Goal: Task Accomplishment & Management: Complete application form

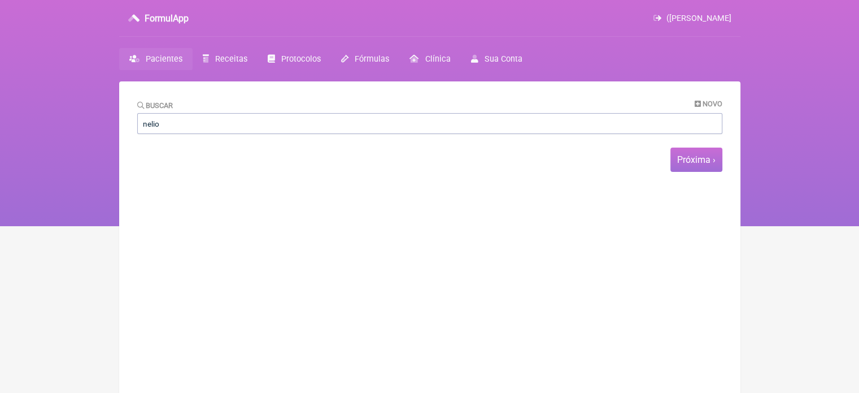
type input "nelio"
click at [712, 150] on span "Próxima ›" at bounding box center [697, 159] width 52 height 24
drag, startPoint x: 710, startPoint y: 98, endPoint x: 709, endPoint y: 106, distance: 7.4
click at [710, 98] on main "Buscar Novo nelio 1 2 3 4 5 … Próxima › Última » Paciente Telefone Email" at bounding box center [429, 277] width 621 height 393
click at [709, 106] on span "Novo" at bounding box center [713, 103] width 20 height 8
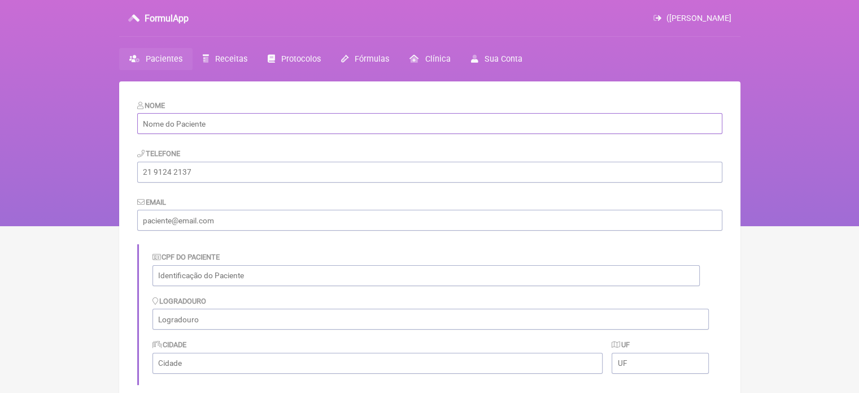
click at [238, 128] on input "text" at bounding box center [429, 123] width 585 height 21
paste input "[PERSON_NAME]"
type input "[PERSON_NAME]"
click at [203, 167] on input "tel" at bounding box center [429, 172] width 585 height 21
paste input "808.166.307-04"
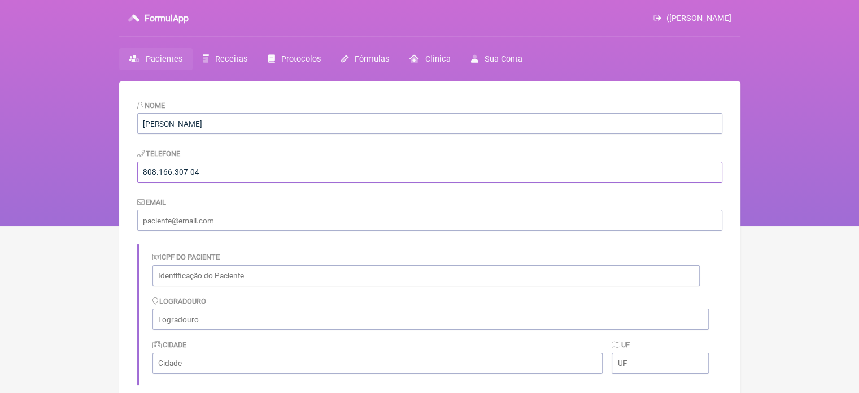
type input "808.166.307-04"
click at [234, 226] on input "email" at bounding box center [429, 220] width 585 height 21
paste input "[EMAIL_ADDRESS][DOMAIN_NAME]"
type input "[EMAIL_ADDRESS][DOMAIN_NAME]"
drag, startPoint x: 238, startPoint y: 177, endPoint x: 5, endPoint y: 167, distance: 233.0
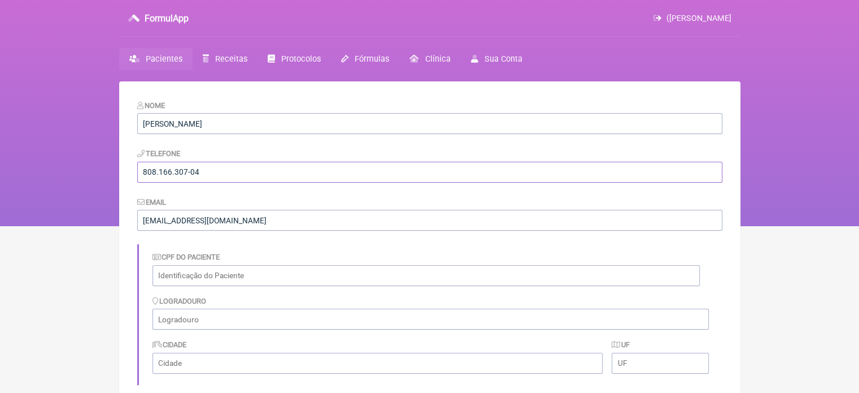
click at [5, 167] on div "FormulApp ([PERSON_NAME] [GEOGRAPHIC_DATA] Receitas Protocolos Fórmulas [GEOGRA…" at bounding box center [429, 113] width 859 height 226
paste input "21964038309"
type input "21964038309"
click at [211, 269] on input "text" at bounding box center [426, 275] width 547 height 21
paste input "808.166.307-04"
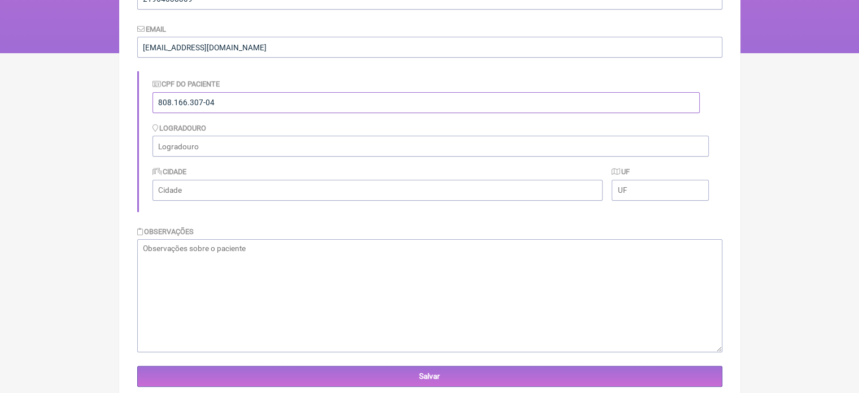
scroll to position [203, 0]
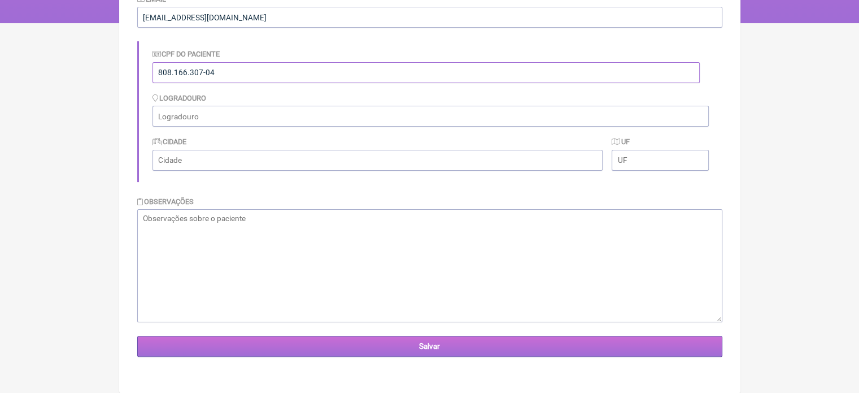
type input "808.166.307-04"
click at [436, 342] on input "Salvar" at bounding box center [429, 346] width 585 height 21
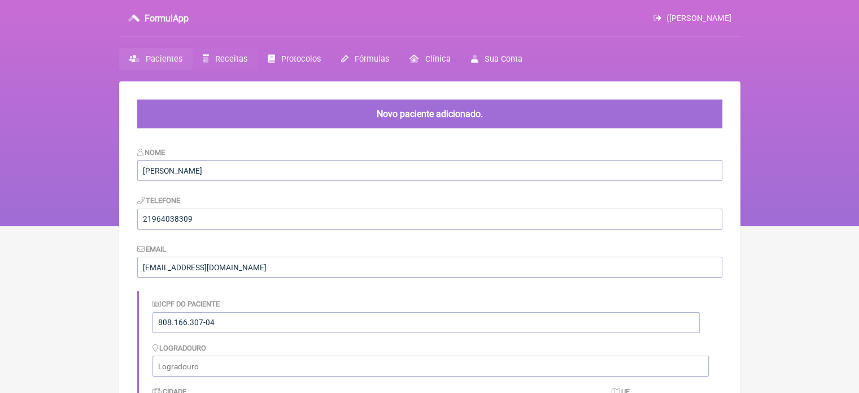
click at [236, 62] on span "Receitas" at bounding box center [231, 59] width 32 height 10
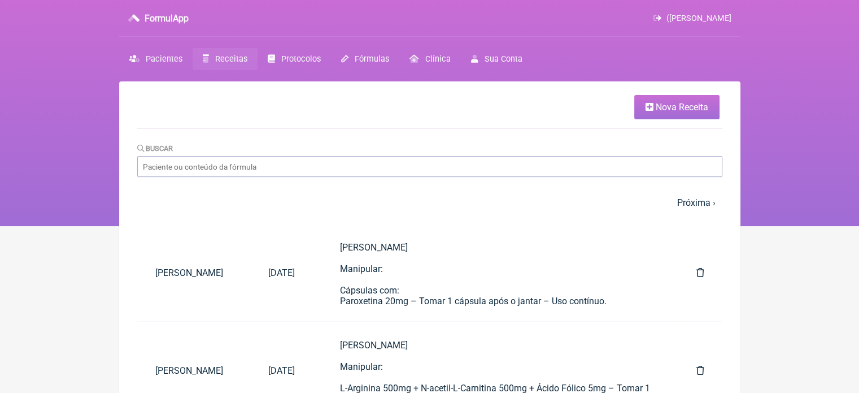
click at [689, 106] on span "Nova Receita" at bounding box center [682, 107] width 53 height 11
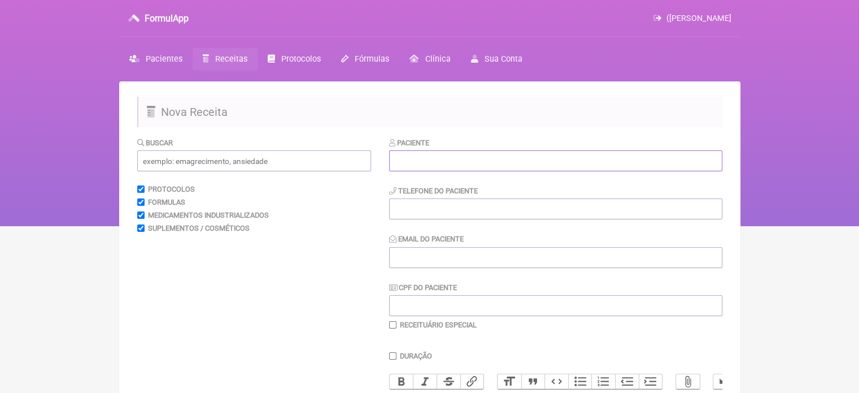
click at [518, 158] on input "text" at bounding box center [555, 160] width 333 height 21
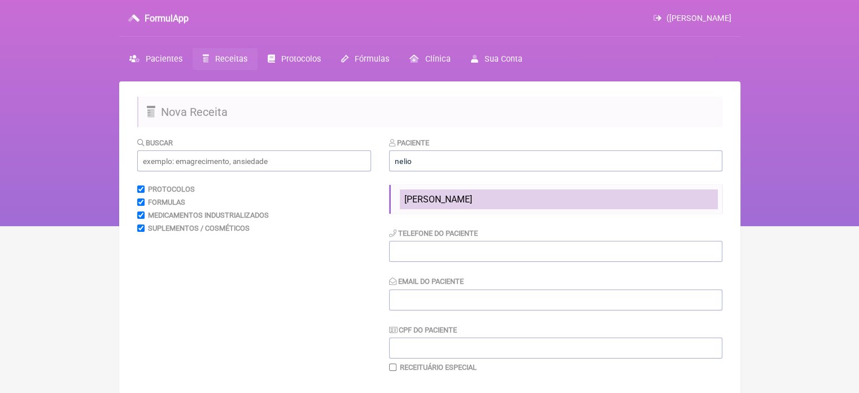
click at [418, 201] on span "[PERSON_NAME]" at bounding box center [439, 199] width 68 height 11
type input "[PERSON_NAME]"
type input "21964038309"
type input "[EMAIL_ADDRESS][DOMAIN_NAME]"
type input "808.166.307-04"
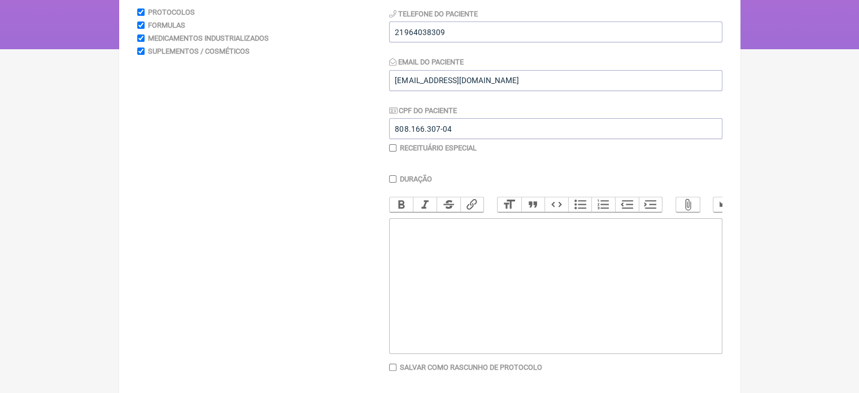
scroll to position [225, 0]
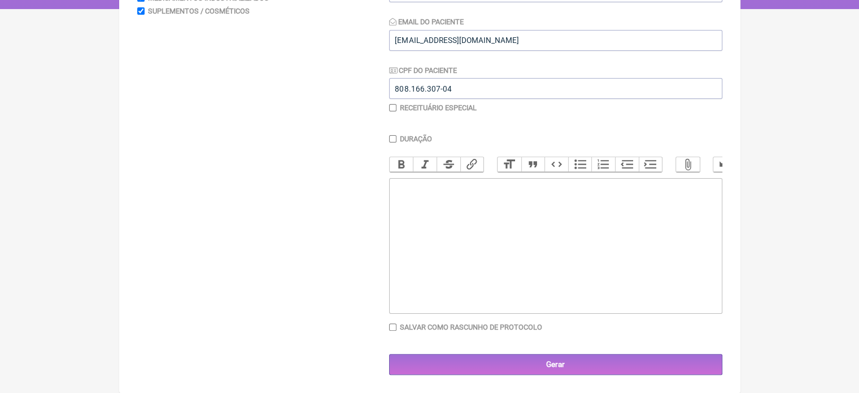
drag, startPoint x: 476, startPoint y: 218, endPoint x: 484, endPoint y: 216, distance: 8.6
click at [478, 218] on trix-editor at bounding box center [555, 246] width 333 height 136
paste trix-editor "<div>&nbsp;</div><div>Nélio Luiz Rezende</div><div>&nbsp;</div><div>Manipular:<…"
type trix-editor "<div>&nbsp;</div><div>Nélio Luiz Rezende</div><div>&nbsp;</div><div>Manipular:<…"
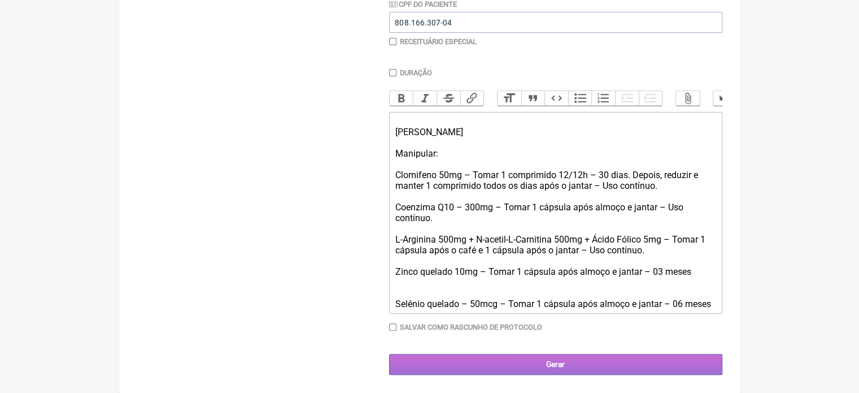
click at [568, 362] on input "Gerar" at bounding box center [555, 364] width 333 height 21
